Goal: Navigation & Orientation: Find specific page/section

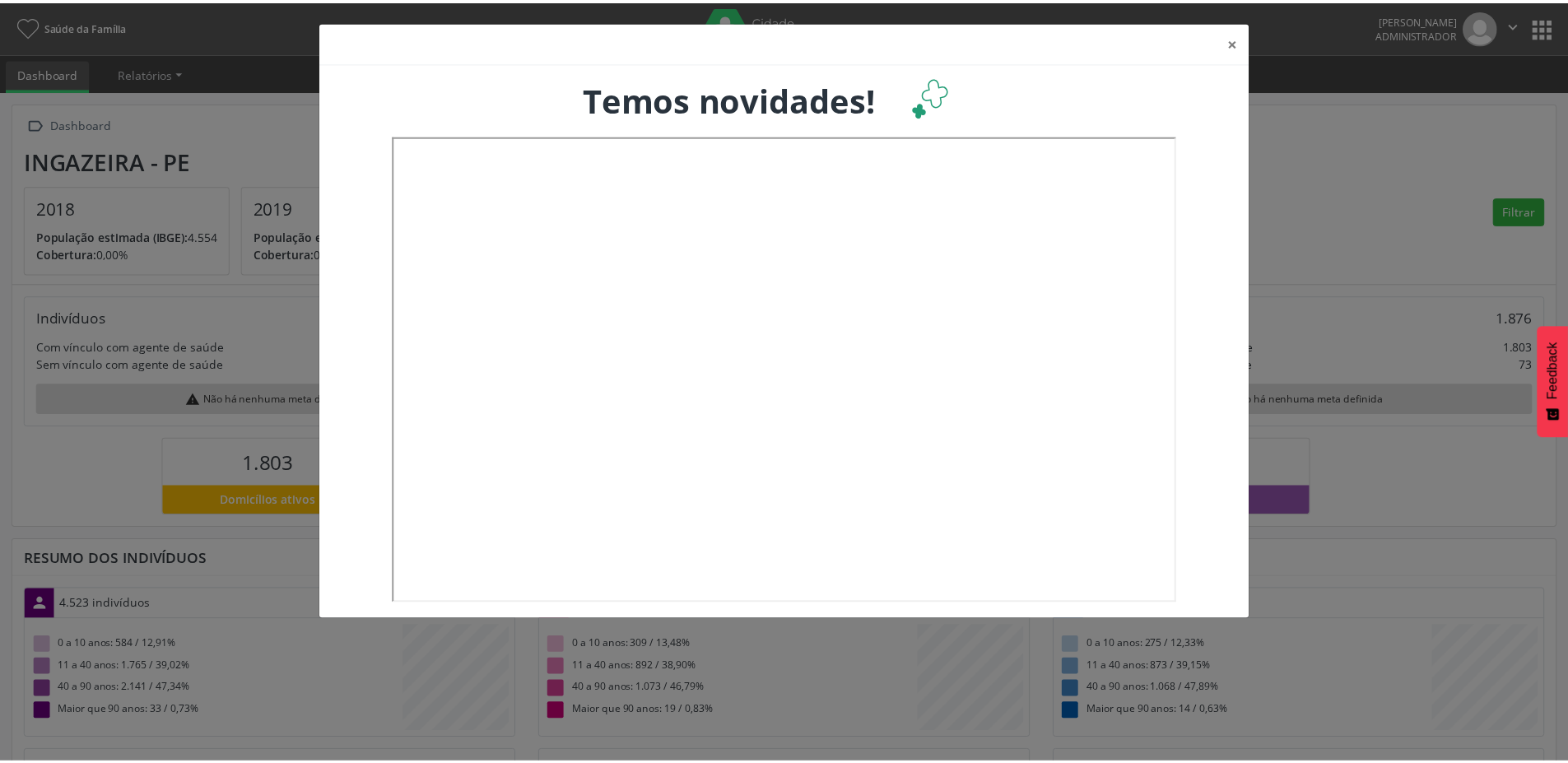
scroll to position [274, 519]
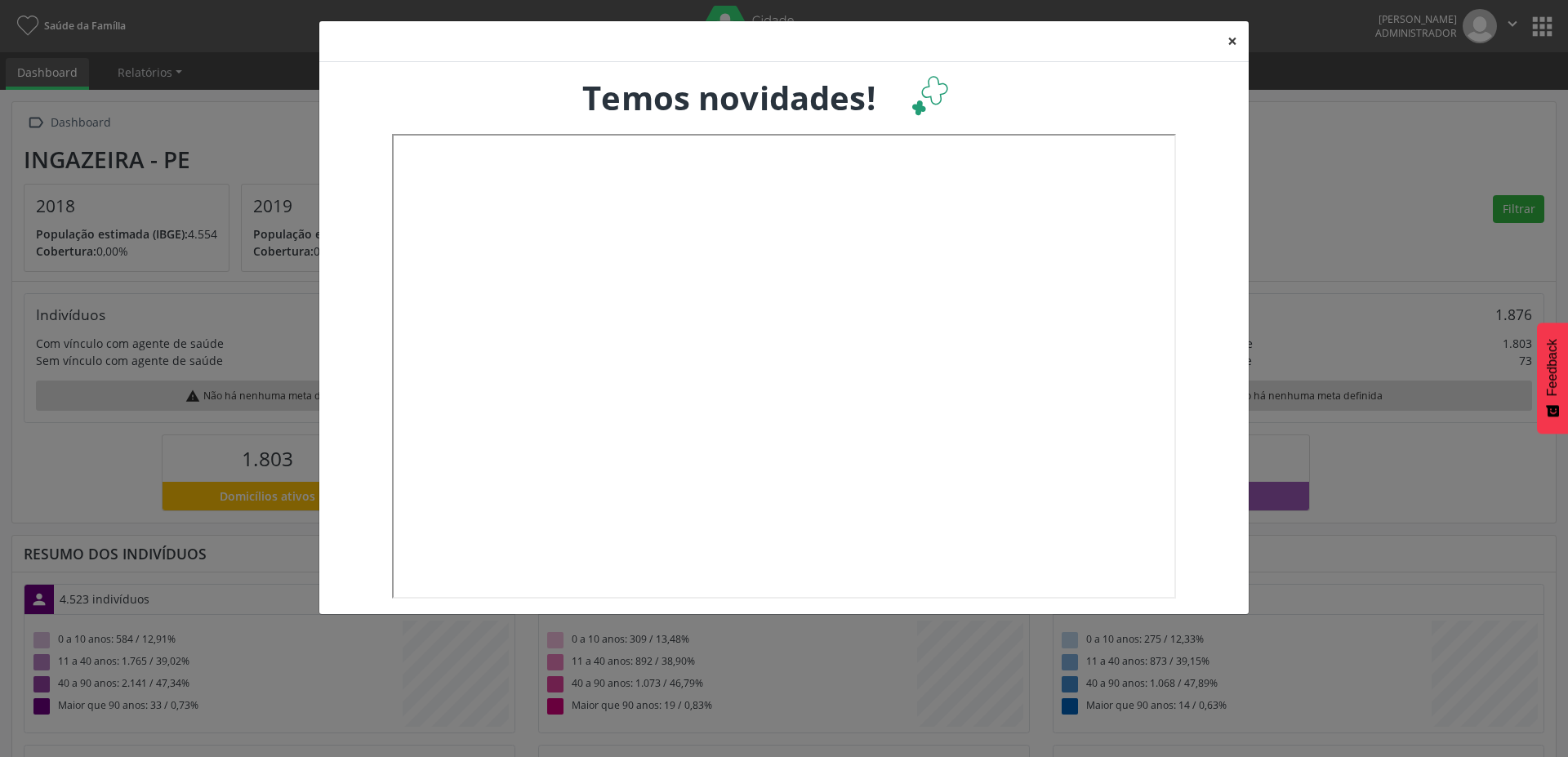
click at [1239, 42] on button "×" at bounding box center [1233, 41] width 33 height 40
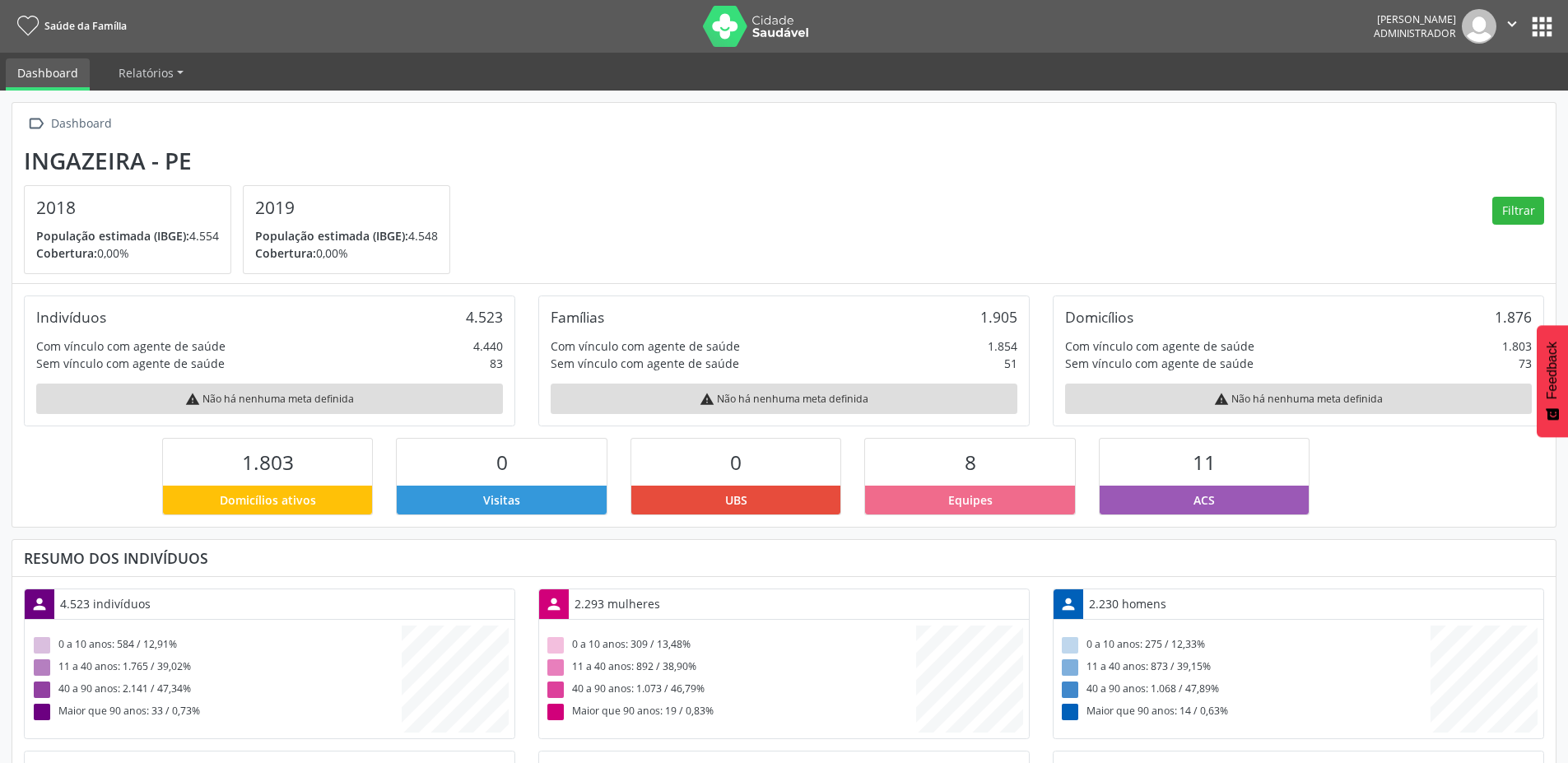
scroll to position [823259, 822814]
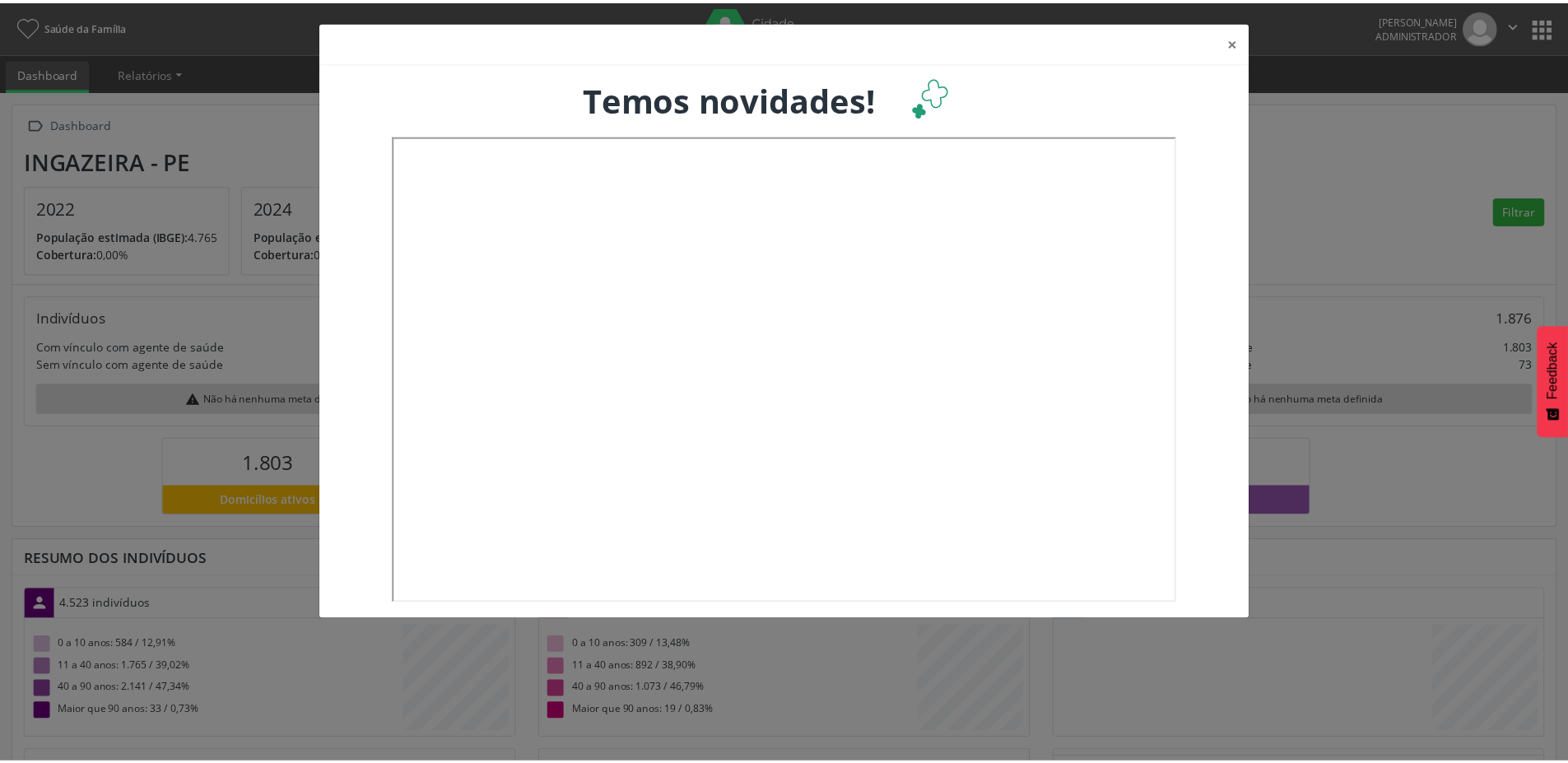
scroll to position [274, 519]
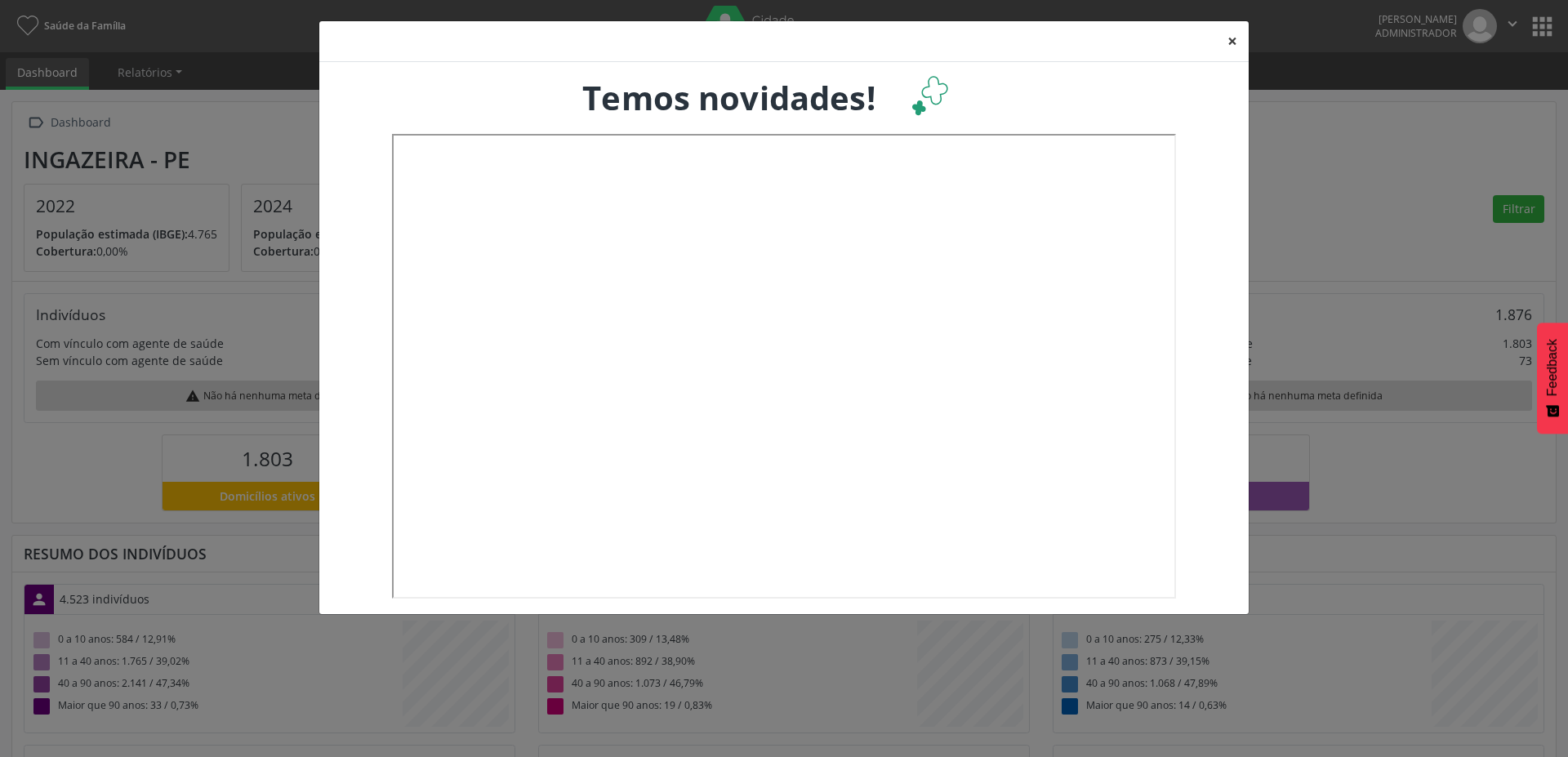
click at [1233, 39] on button "×" at bounding box center [1233, 41] width 33 height 40
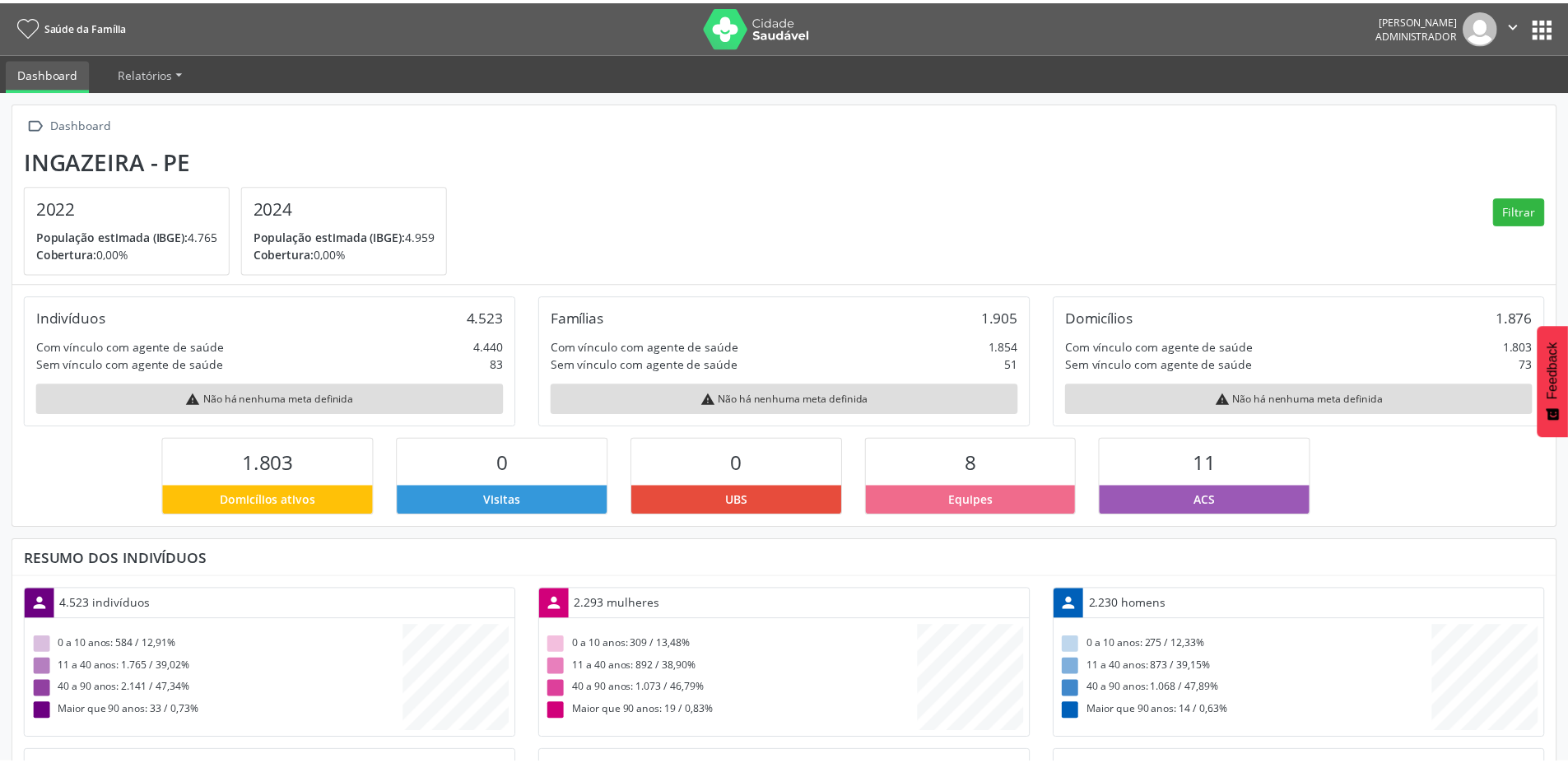
scroll to position [823259, 822814]
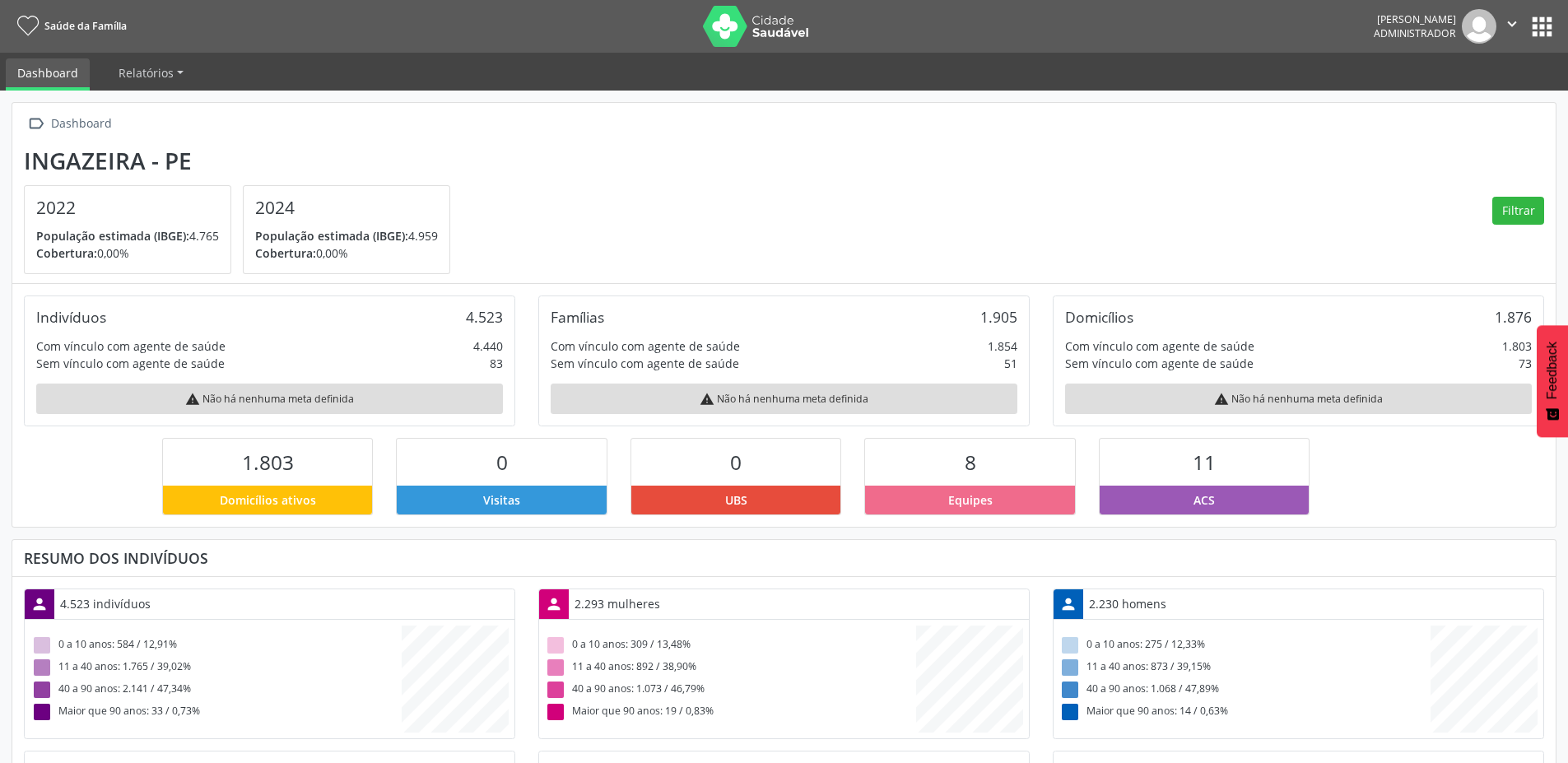
click at [767, 27] on img at bounding box center [756, 26] width 107 height 41
